Goal: Task Accomplishment & Management: Manage account settings

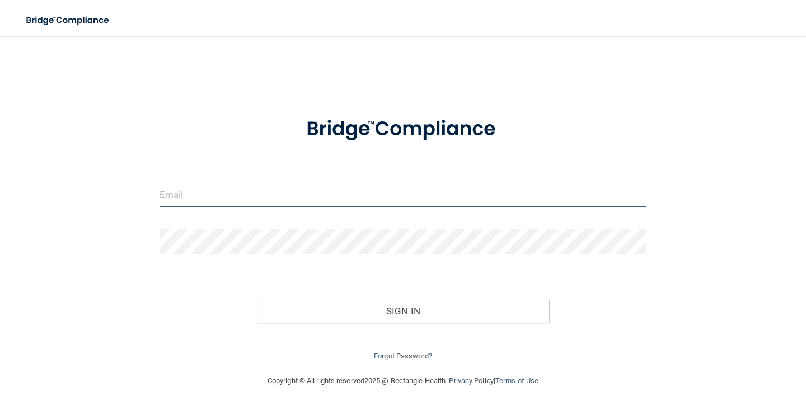
type input "[EMAIL_ADDRESS][DOMAIN_NAME]"
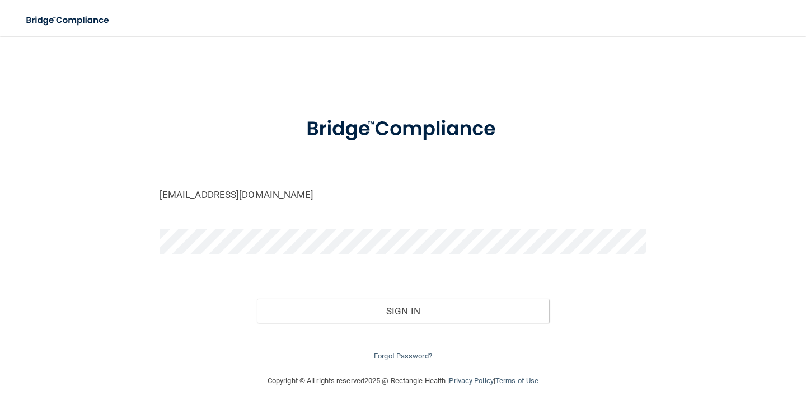
click at [389, 298] on div "Sign In" at bounding box center [403, 299] width 504 height 47
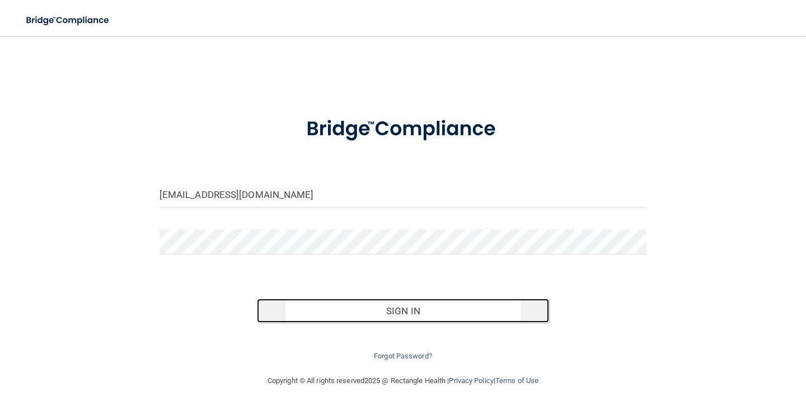
click at [391, 317] on button "Sign In" at bounding box center [403, 311] width 292 height 25
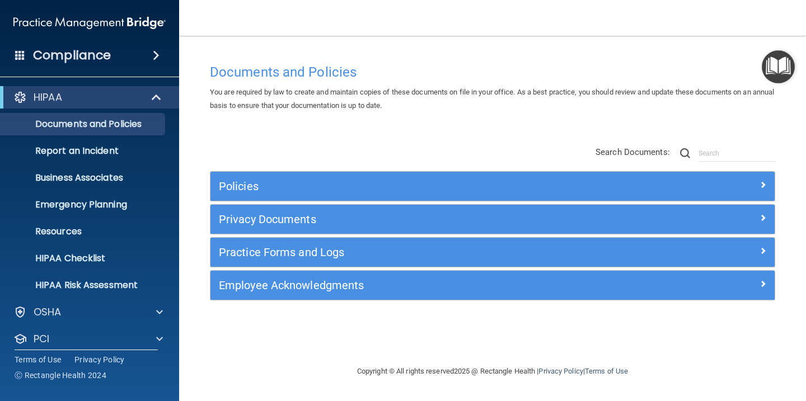
scroll to position [63, 0]
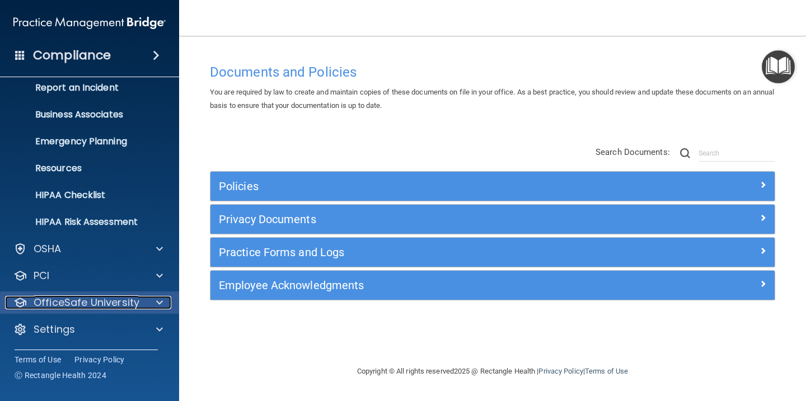
click at [157, 302] on span at bounding box center [159, 302] width 7 height 13
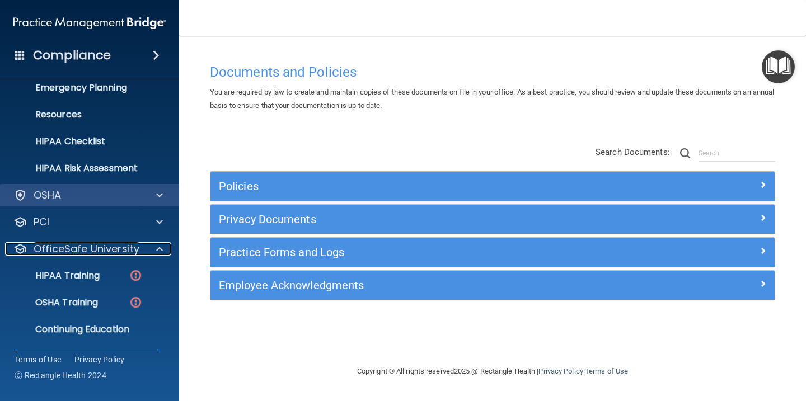
scroll to position [143, 0]
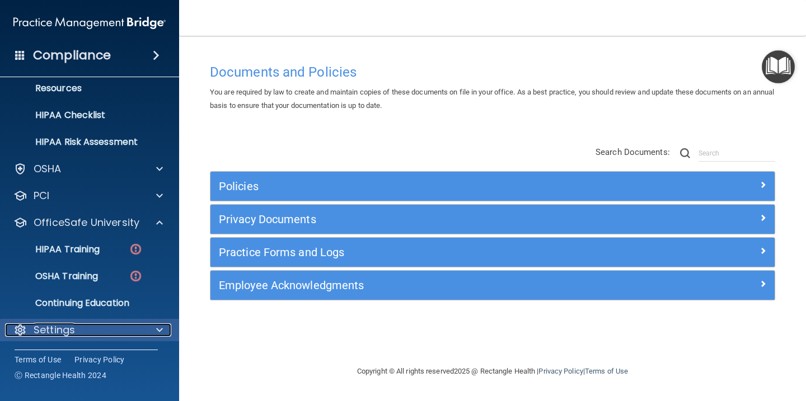
click at [159, 331] on span at bounding box center [159, 329] width 7 height 13
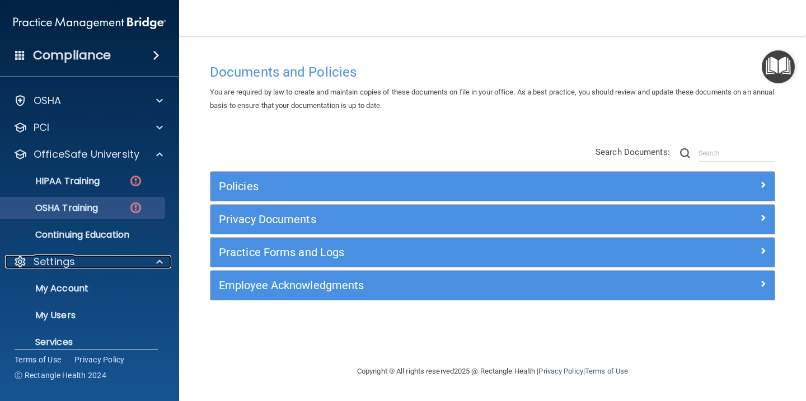
scroll to position [251, 0]
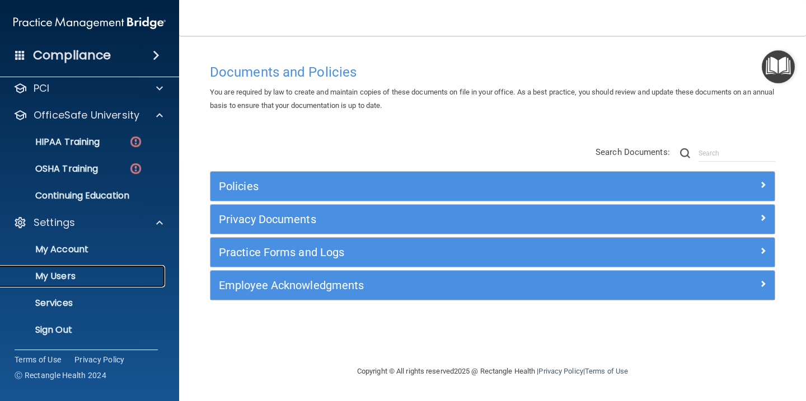
click at [70, 274] on p "My Users" at bounding box center [83, 276] width 153 height 11
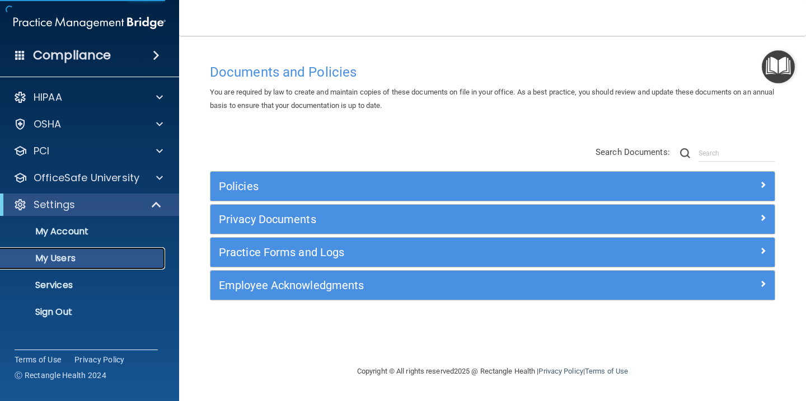
select select "20"
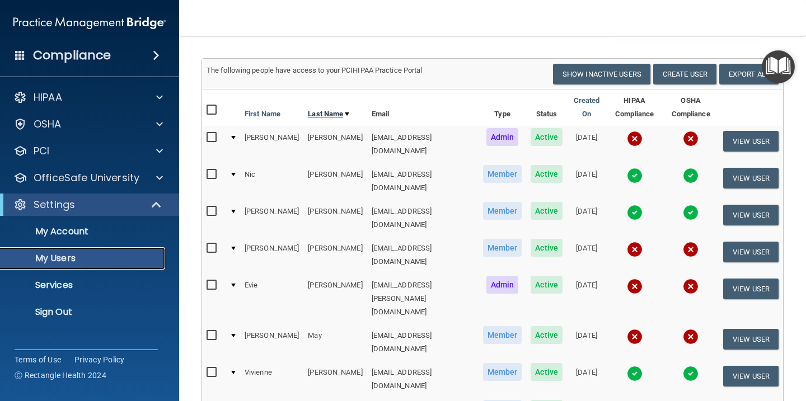
scroll to position [42, 0]
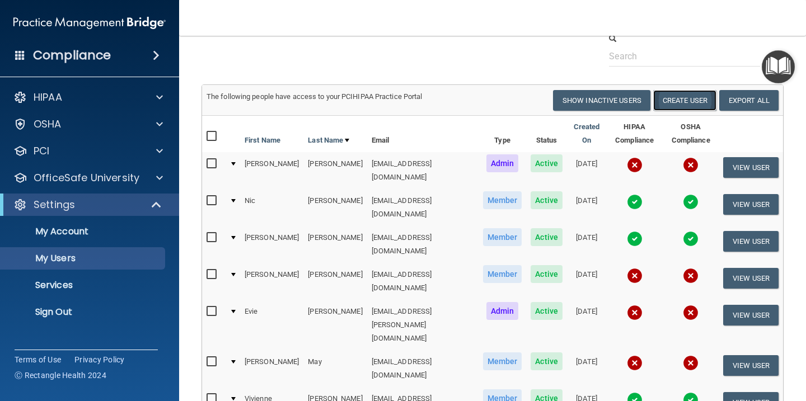
click at [693, 102] on button "Create User" at bounding box center [684, 100] width 63 height 21
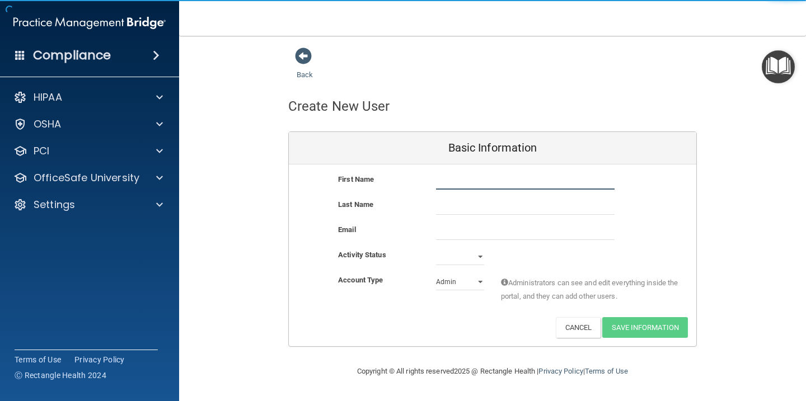
click at [454, 180] on input "text" at bounding box center [525, 181] width 179 height 17
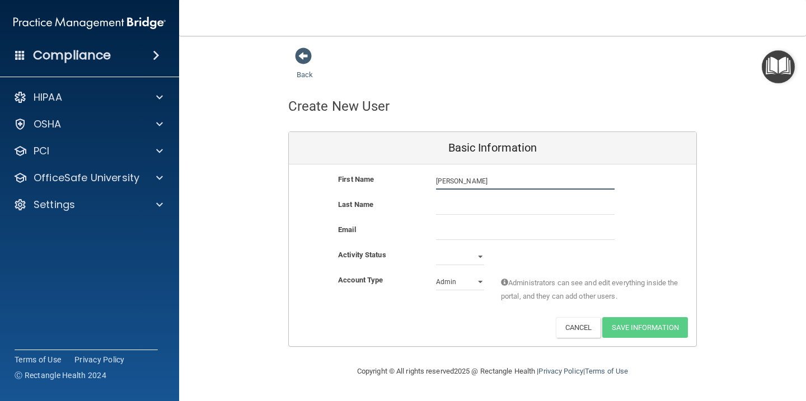
type input "[PERSON_NAME]"
click at [467, 203] on input "text" at bounding box center [525, 206] width 179 height 17
type input "[PERSON_NAME]"
click at [451, 236] on input "email" at bounding box center [525, 231] width 179 height 17
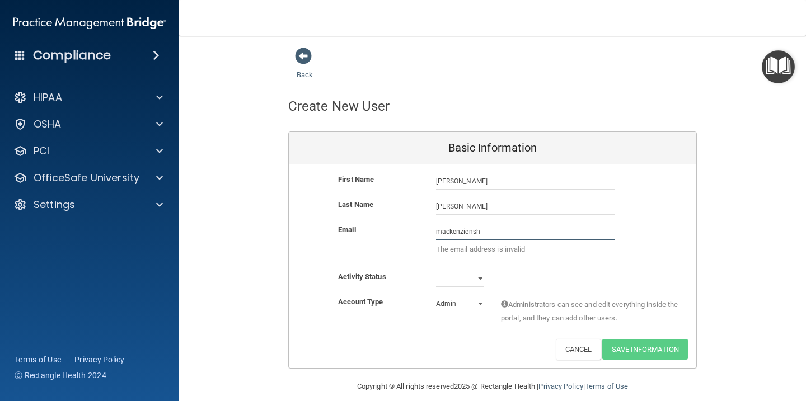
type input "[EMAIL_ADDRESS][DOMAIN_NAME]"
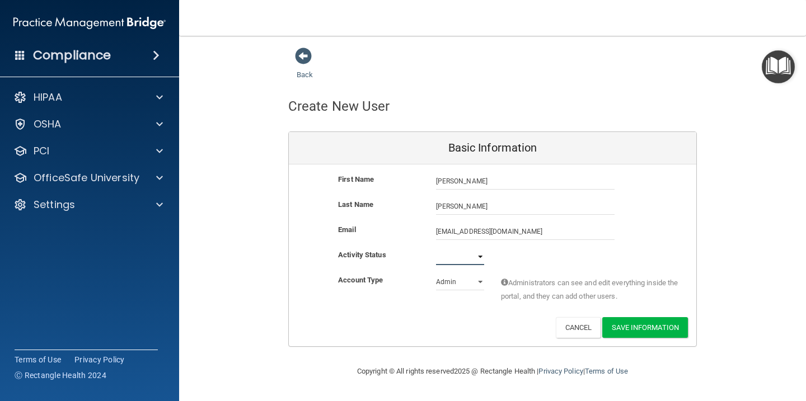
click at [480, 258] on select "Active Inactive" at bounding box center [460, 256] width 48 height 17
select select "active"
click at [436, 248] on select "Active Inactive" at bounding box center [460, 256] width 48 height 17
click at [477, 282] on select "Admin Member" at bounding box center [460, 282] width 48 height 17
select select "practice_member"
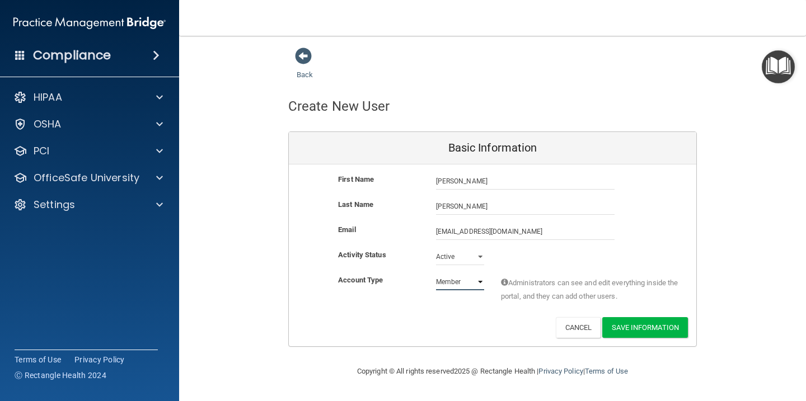
click at [436, 274] on select "Admin Member" at bounding box center [460, 282] width 48 height 17
click at [650, 334] on button "Save Information" at bounding box center [645, 327] width 86 height 21
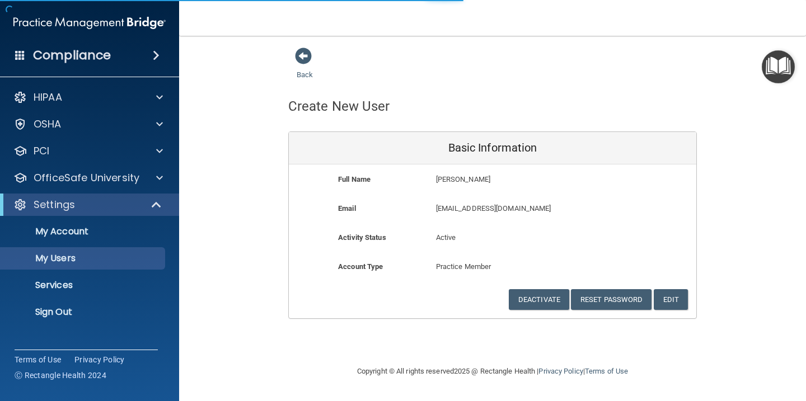
select select "20"
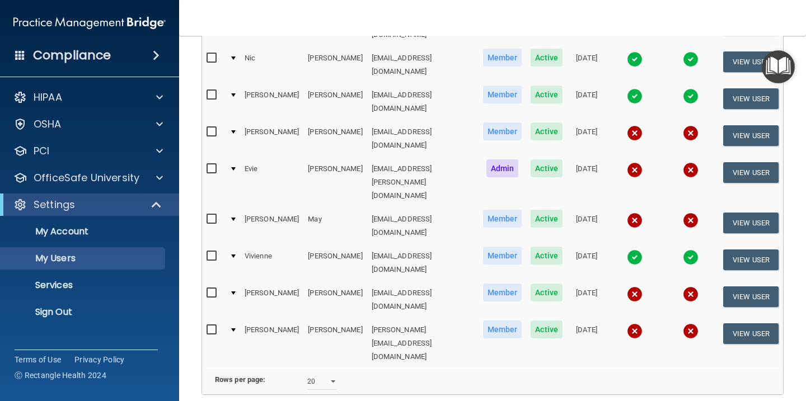
scroll to position [228, 0]
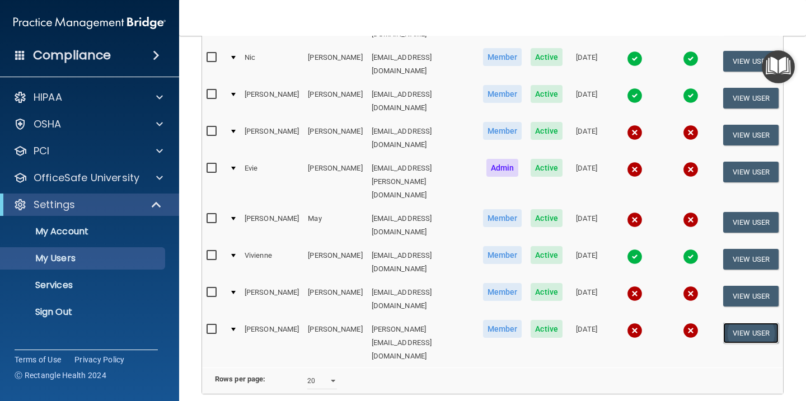
click at [747, 323] on button "View User" at bounding box center [750, 333] width 55 height 21
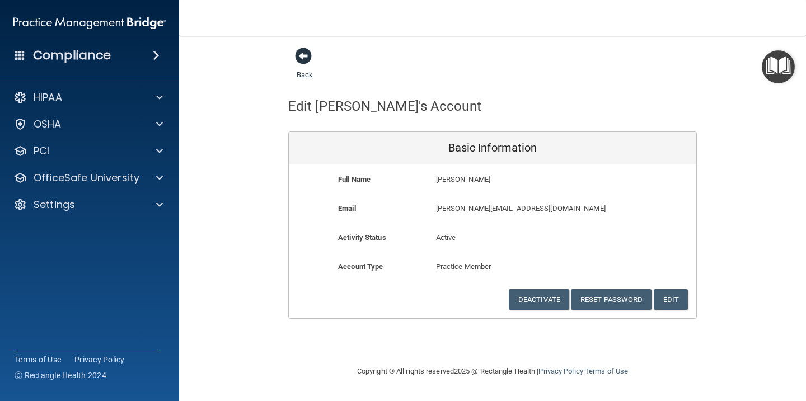
click at [301, 59] on span at bounding box center [303, 56] width 17 height 17
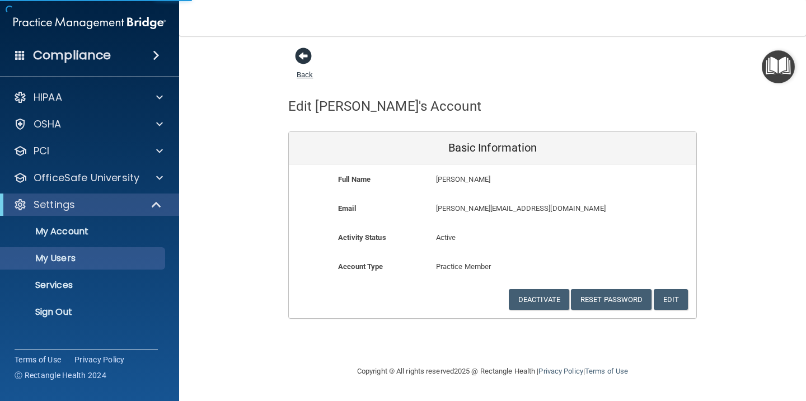
select select "20"
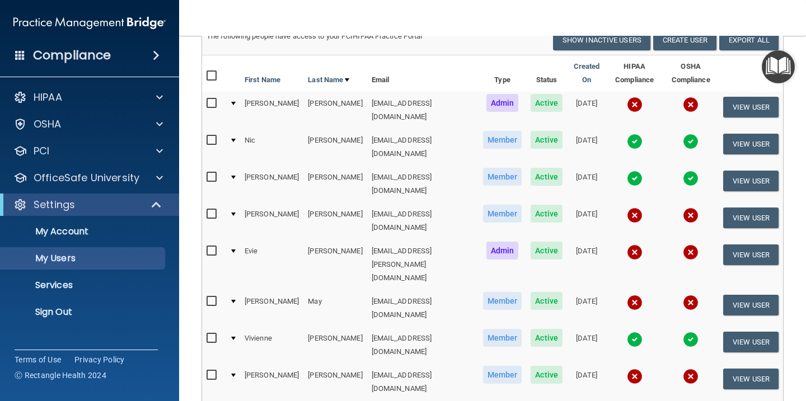
scroll to position [147, 0]
